Goal: Information Seeking & Learning: Check status

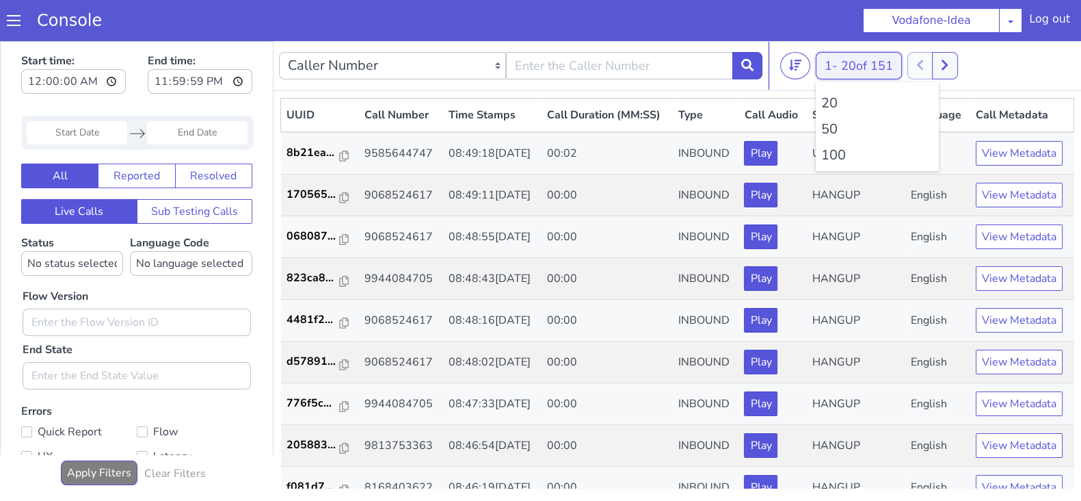
click at [829, 63] on button "1 - 20 of 151" at bounding box center [859, 65] width 86 height 27
click at [831, 148] on li "100" at bounding box center [877, 155] width 112 height 21
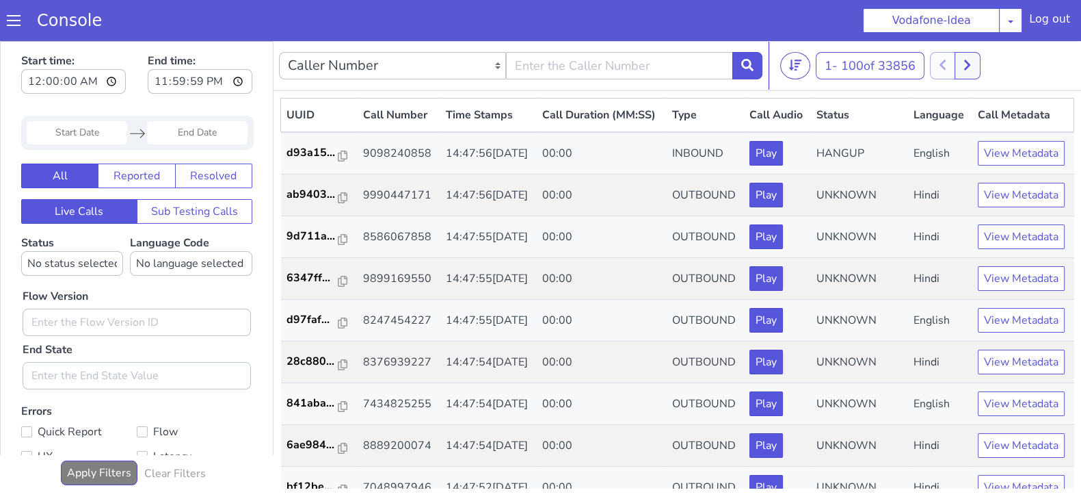
click at [957, 61] on div at bounding box center [955, 65] width 51 height 27
click at [975, 64] on button at bounding box center [967, 65] width 25 height 27
click at [985, 66] on icon at bounding box center [982, 65] width 6 height 10
click at [984, 57] on button at bounding box center [982, 65] width 25 height 27
click at [965, 63] on button at bounding box center [957, 65] width 25 height 27
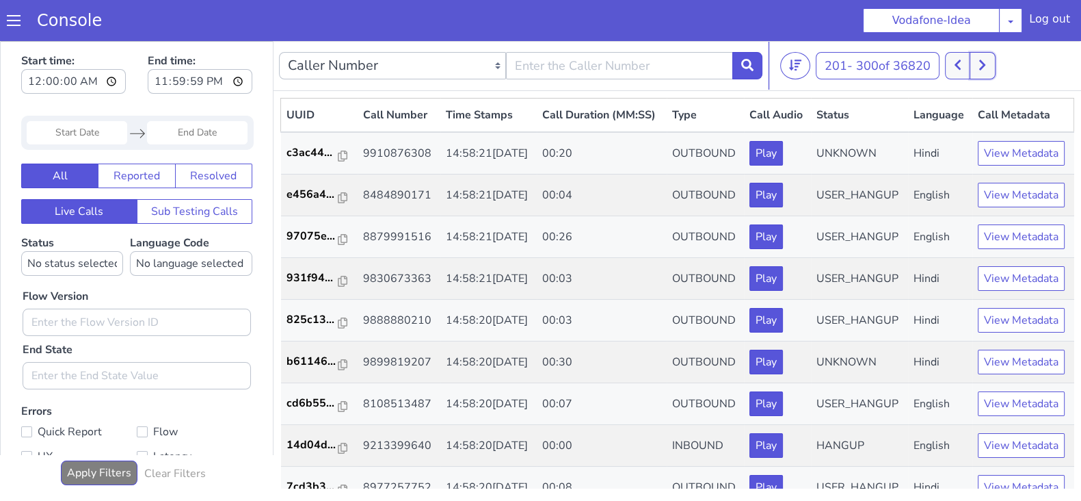
click at [986, 57] on button at bounding box center [982, 65] width 25 height 27
click at [975, 58] on button at bounding box center [982, 65] width 25 height 27
click at [982, 72] on button at bounding box center [982, 65] width 25 height 27
click at [963, 71] on button at bounding box center [957, 65] width 25 height 27
click at [984, 65] on icon at bounding box center [983, 65] width 8 height 12
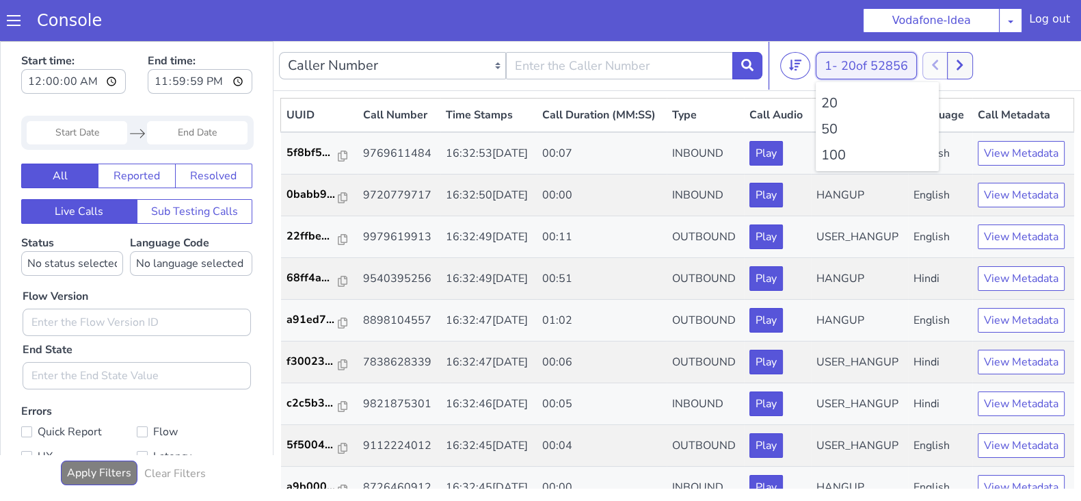
click at [845, 55] on button "1 - 20 of 52856" at bounding box center [866, 65] width 101 height 27
click at [834, 161] on li "100" at bounding box center [877, 155] width 112 height 21
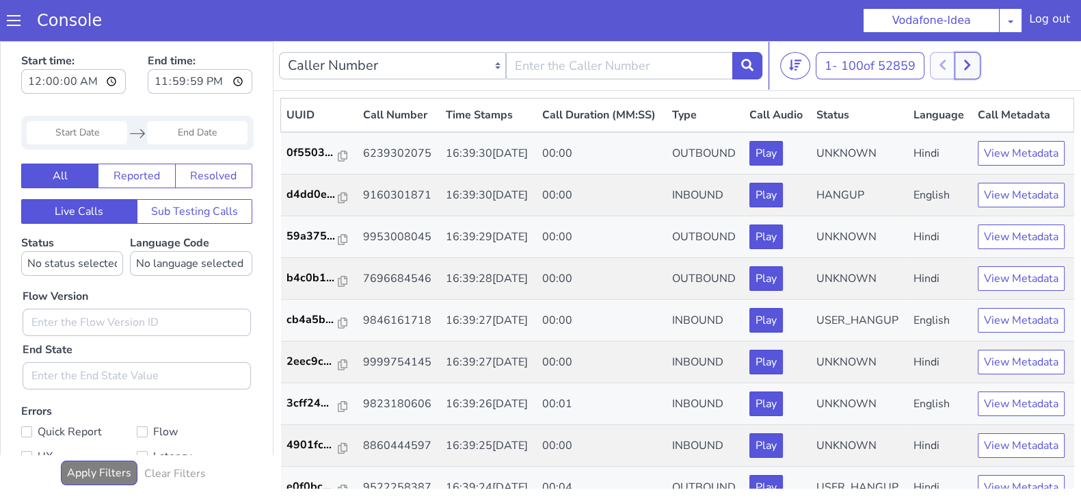
click at [976, 67] on button at bounding box center [967, 65] width 25 height 27
